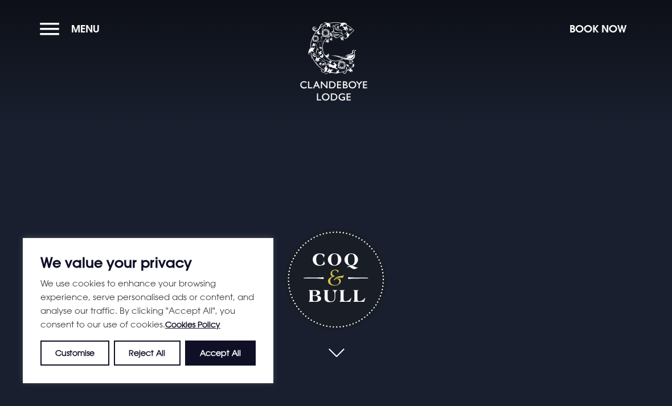
click at [237, 352] on button "Accept All" at bounding box center [220, 352] width 71 height 25
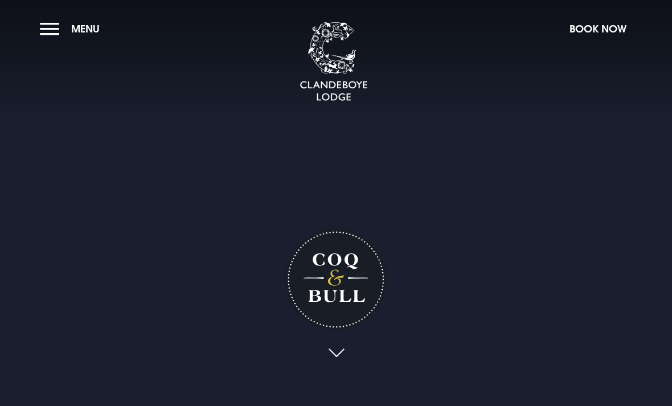
checkbox input "true"
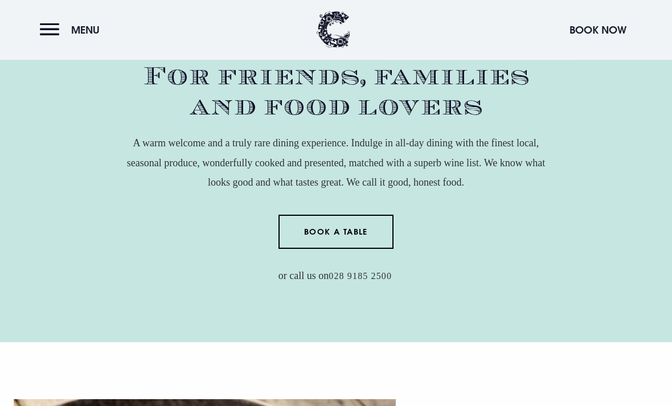
click at [92, 30] on span "Menu" at bounding box center [85, 29] width 28 height 13
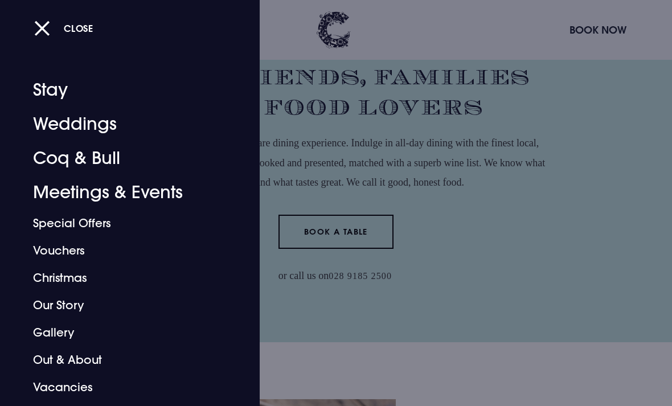
click at [113, 159] on link "Coq & Bull" at bounding box center [122, 158] width 178 height 34
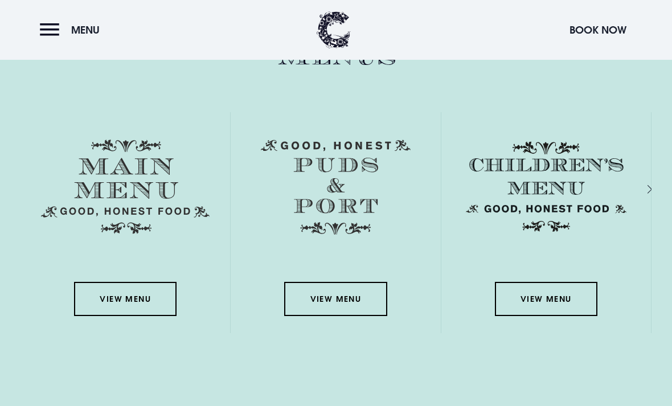
scroll to position [1603, 0]
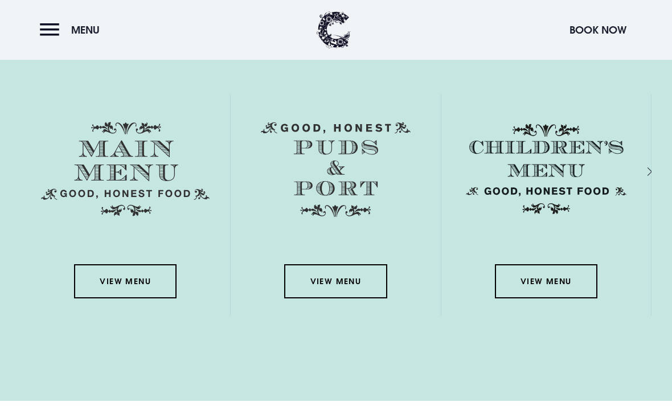
click at [163, 298] on link "View Menu" at bounding box center [125, 281] width 102 height 34
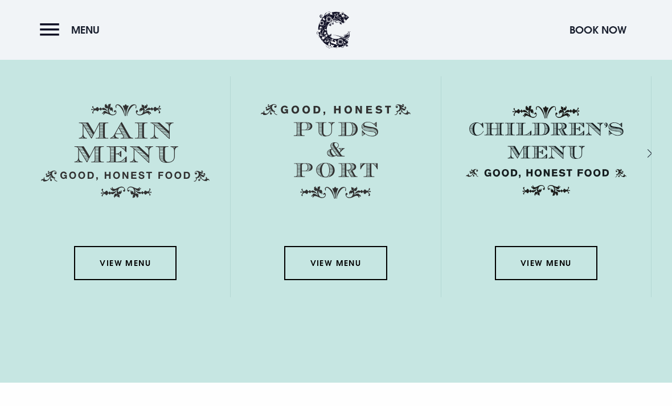
scroll to position [1628, 0]
